Goal: Information Seeking & Learning: Learn about a topic

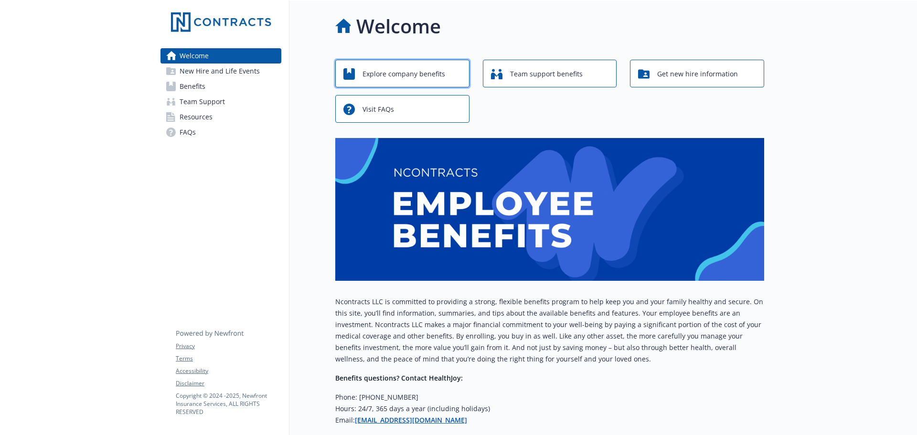
click at [371, 73] on span "Explore company benefits" at bounding box center [404, 74] width 83 height 18
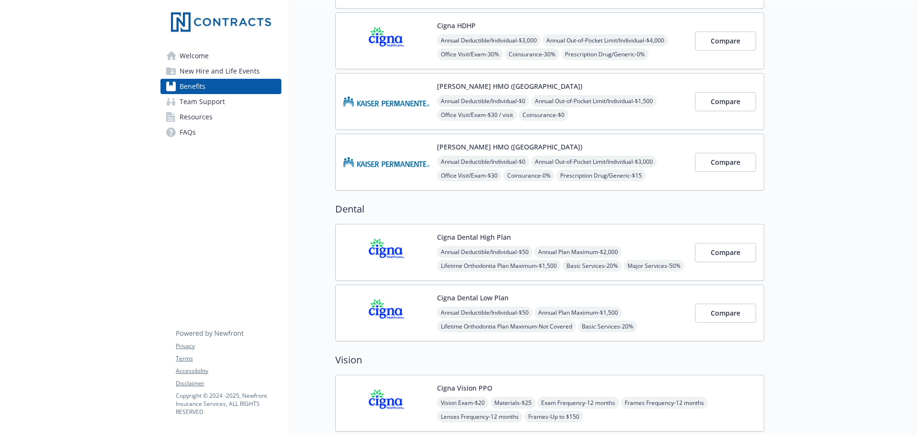
scroll to position [191, 0]
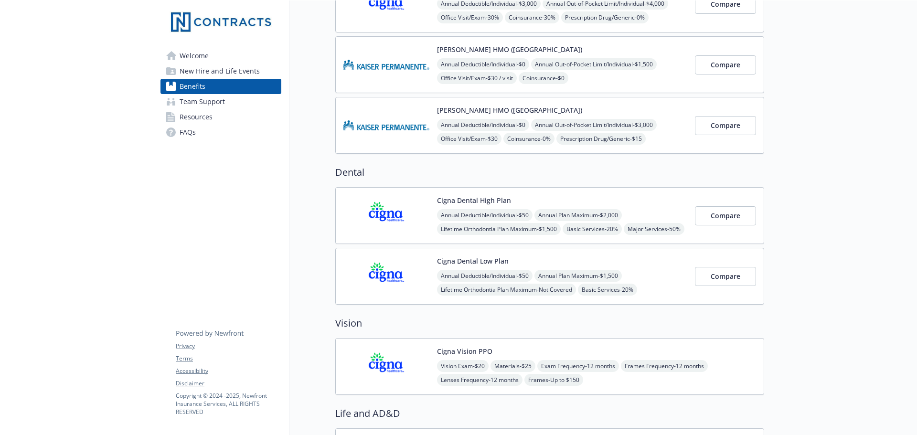
click at [476, 259] on button "Cigna Dental Low Plan" at bounding box center [473, 261] width 72 height 10
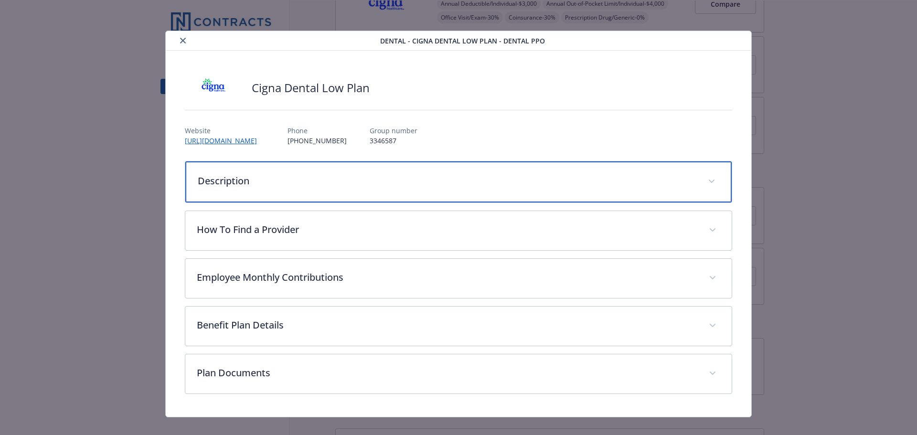
click at [705, 178] on span "details for plan Dental - Cigna Dental Low Plan - Dental PPO" at bounding box center [711, 181] width 15 height 15
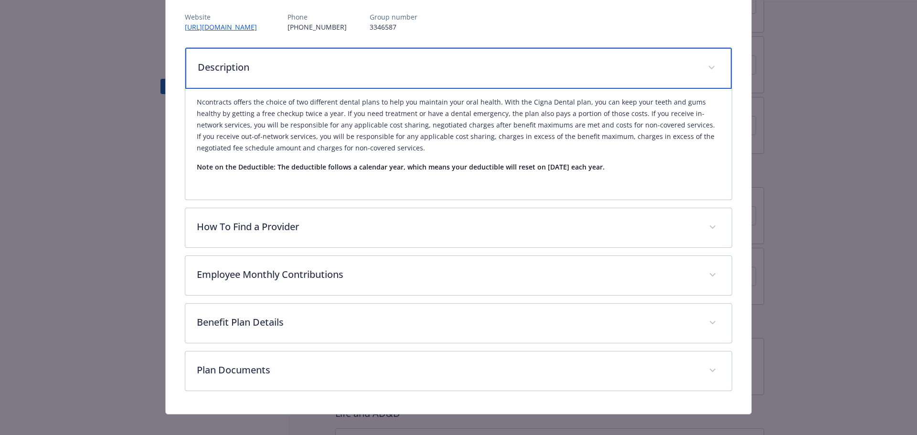
scroll to position [124, 0]
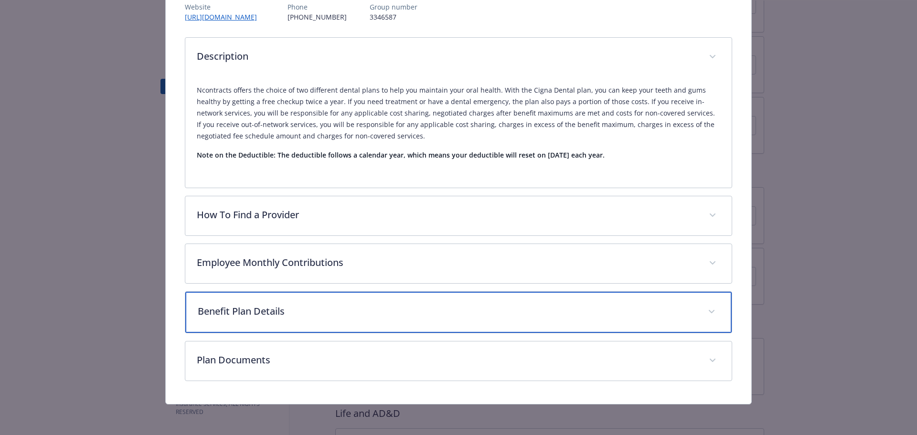
click at [706, 306] on span "details for plan Dental - Cigna Dental Low Plan - Dental PPO" at bounding box center [711, 311] width 15 height 15
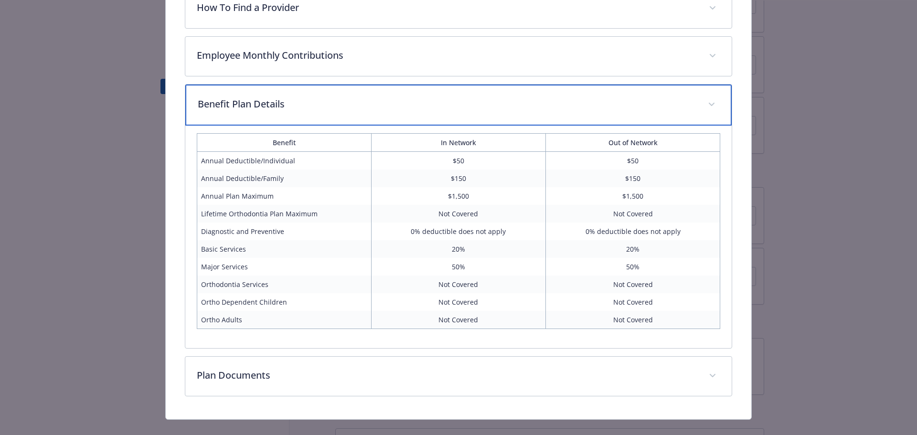
scroll to position [346, 0]
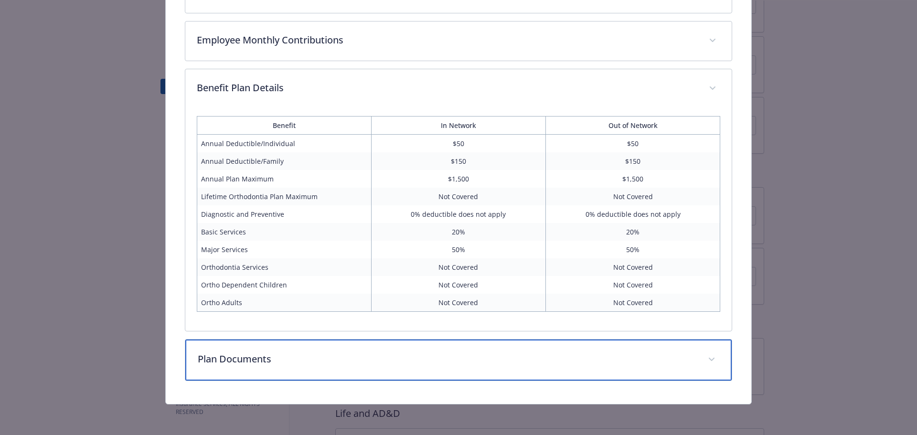
click at [707, 362] on span "details for plan Dental - Cigna Dental Low Plan - Dental PPO" at bounding box center [711, 359] width 15 height 15
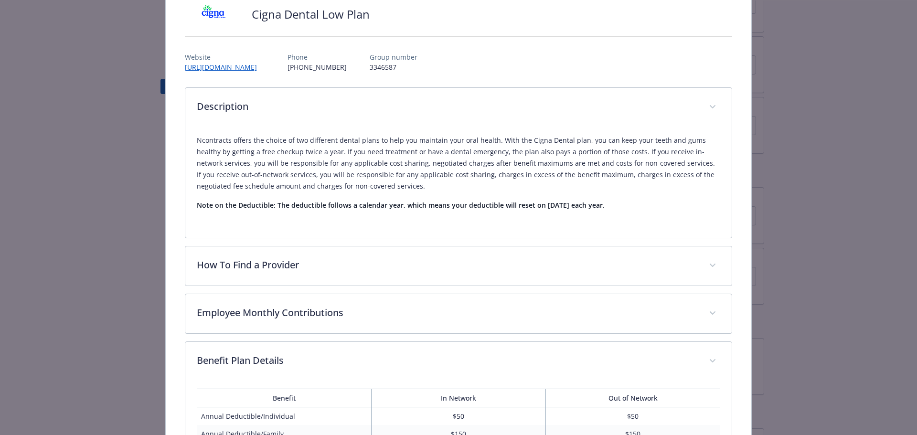
scroll to position [0, 0]
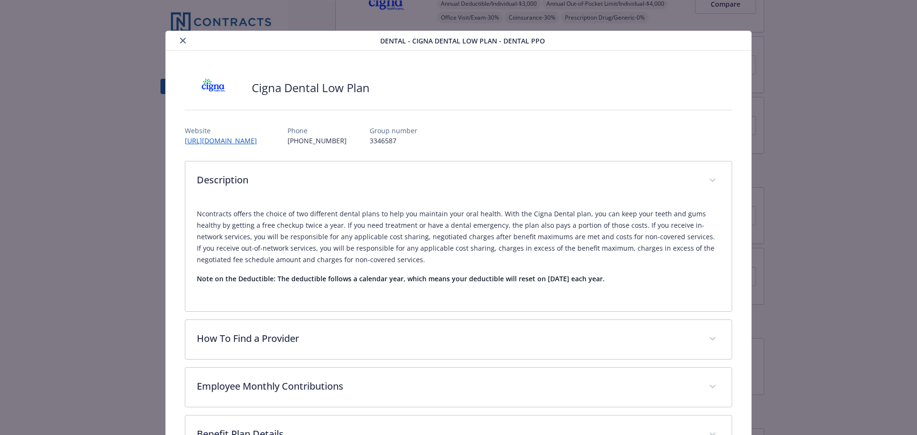
click at [181, 37] on button "close" at bounding box center [182, 40] width 11 height 11
